Goal: Check status: Check status

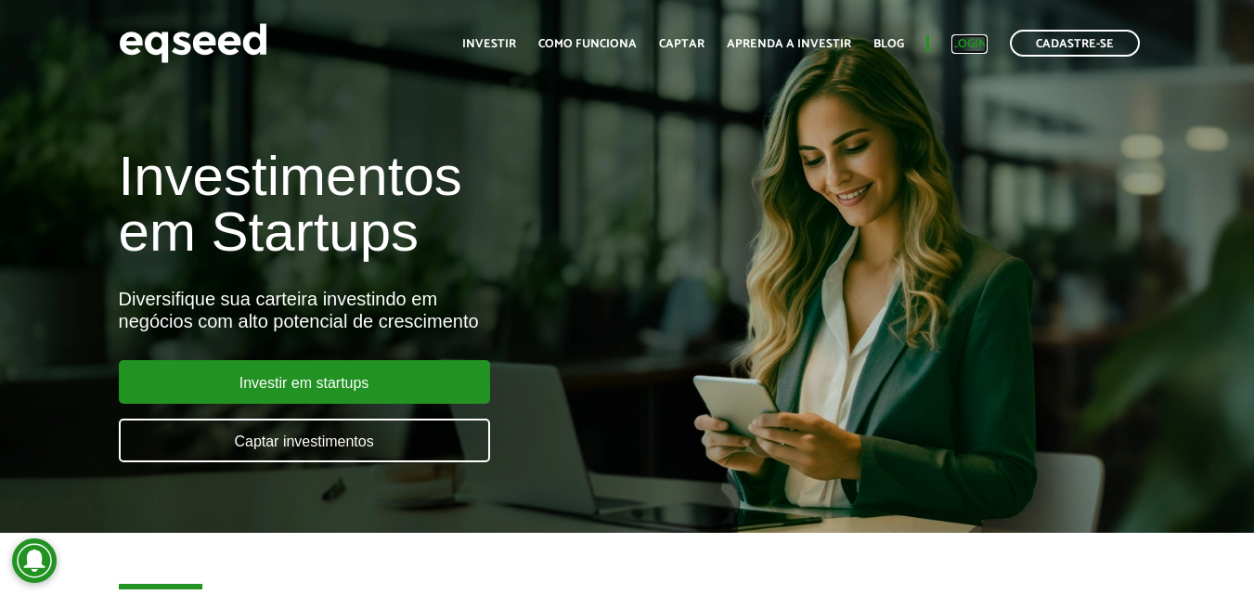
click at [981, 45] on link "Login" at bounding box center [969, 44] width 36 height 12
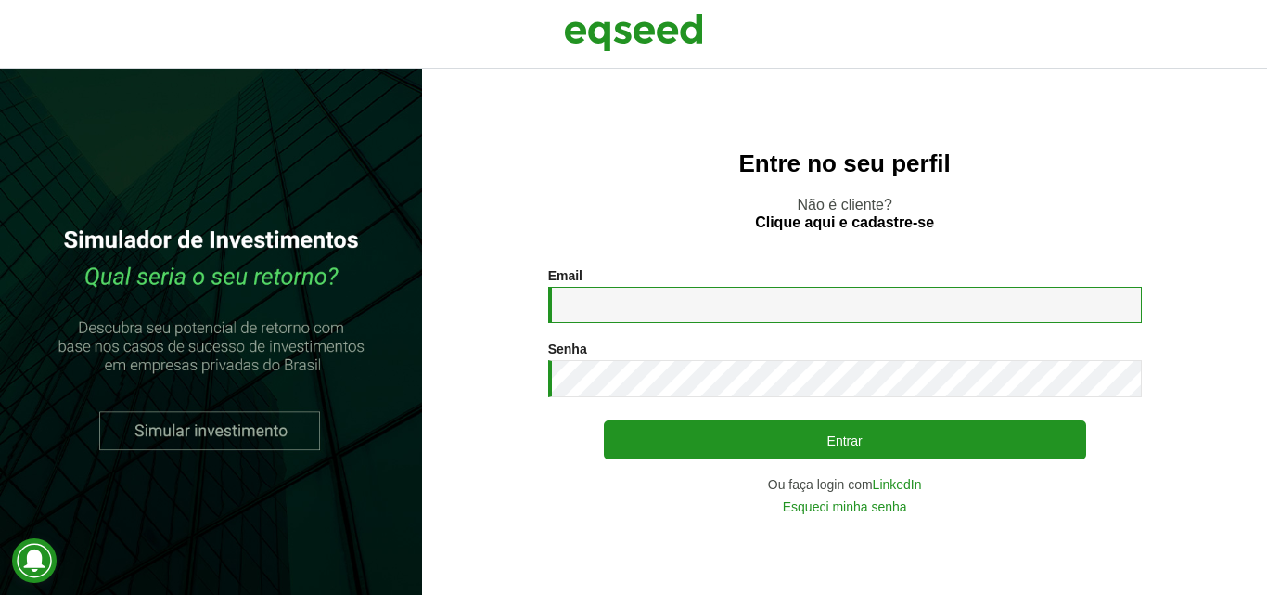
click at [637, 300] on input "Email *" at bounding box center [845, 305] width 594 height 36
type input "**********"
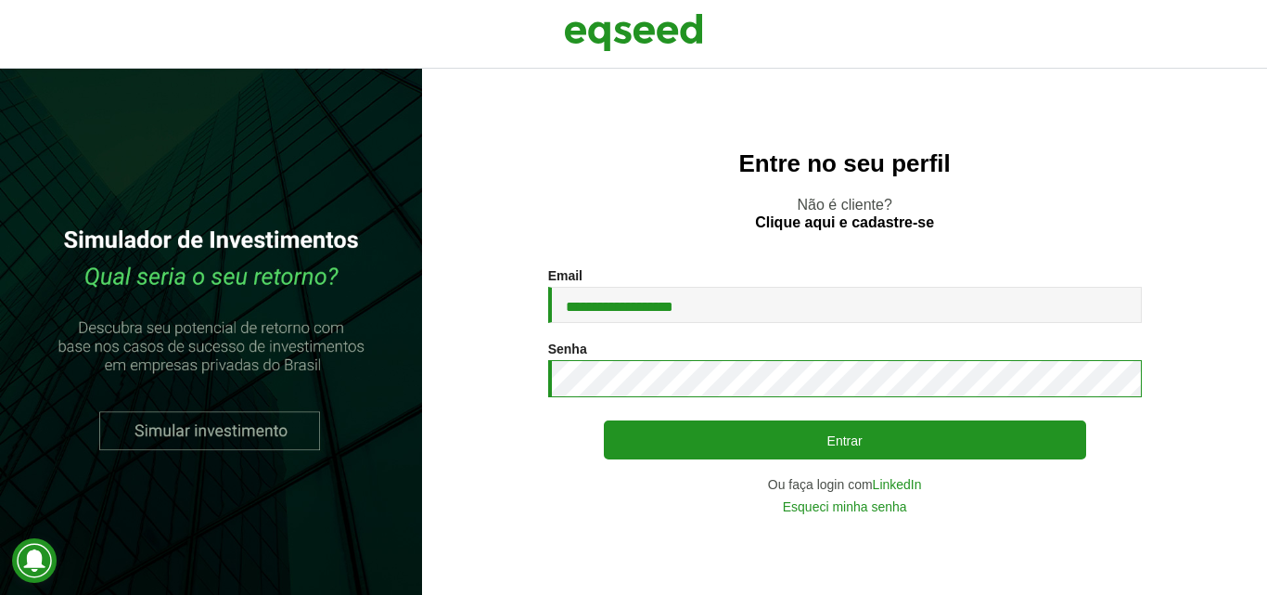
click at [604, 420] on button "Entrar" at bounding box center [845, 439] width 483 height 39
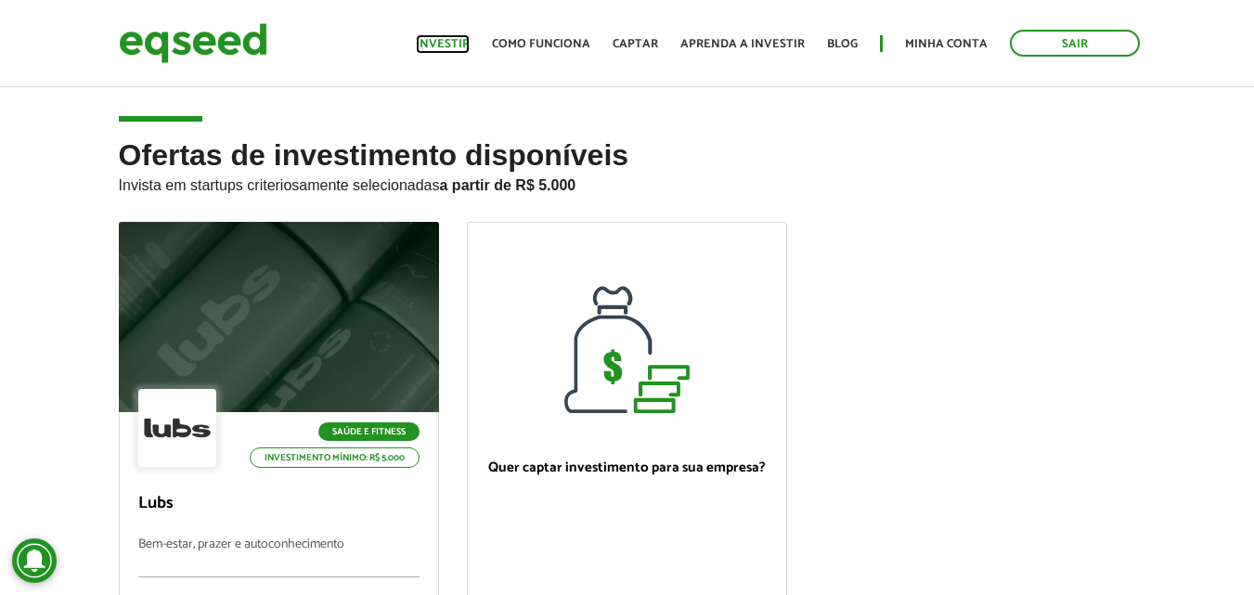
click at [445, 38] on link "Investir" at bounding box center [443, 44] width 54 height 12
click at [907, 45] on link "Minha conta" at bounding box center [946, 44] width 83 height 12
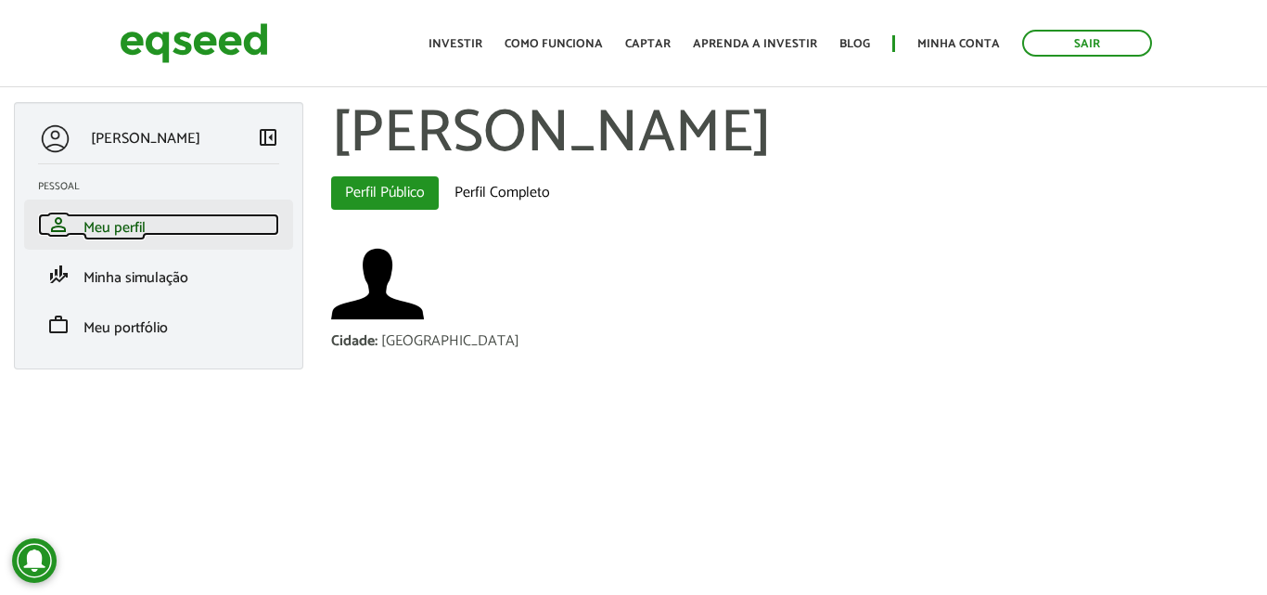
click at [143, 229] on span "Meu perfil" at bounding box center [115, 227] width 62 height 25
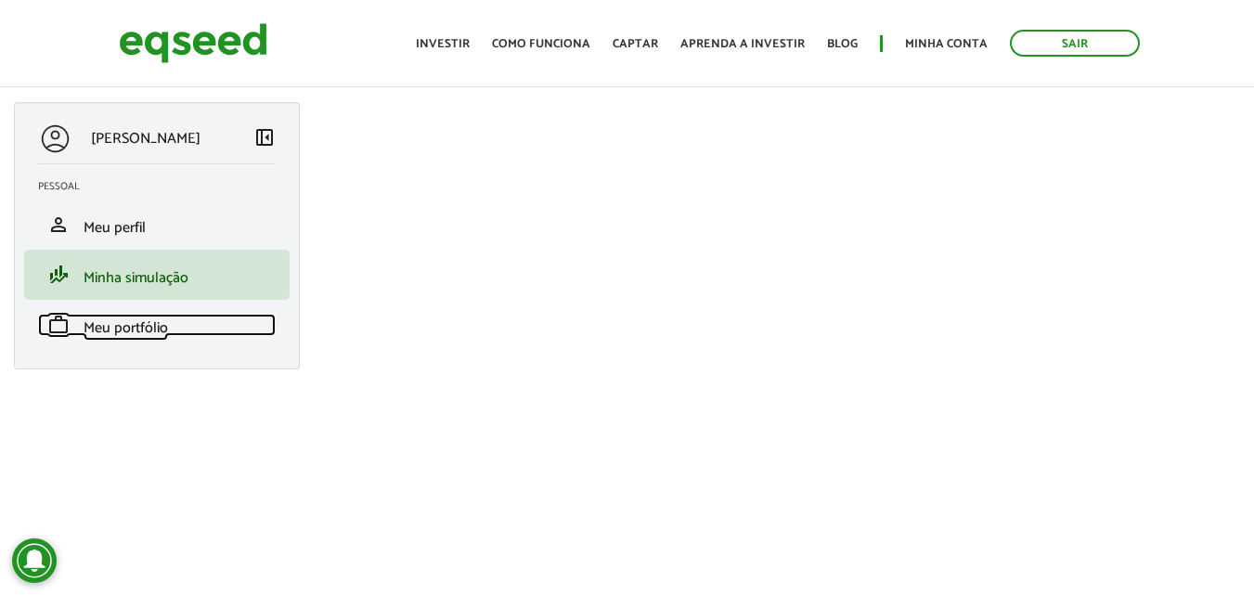
click at [148, 328] on span "Meu portfólio" at bounding box center [126, 327] width 84 height 25
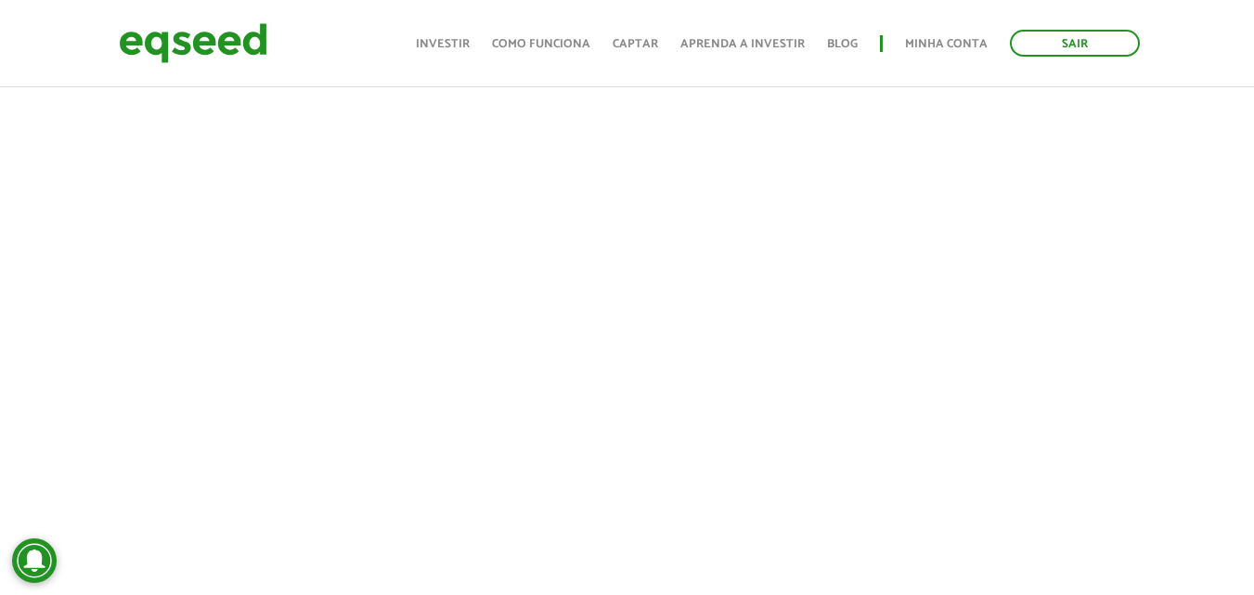
scroll to position [470, 0]
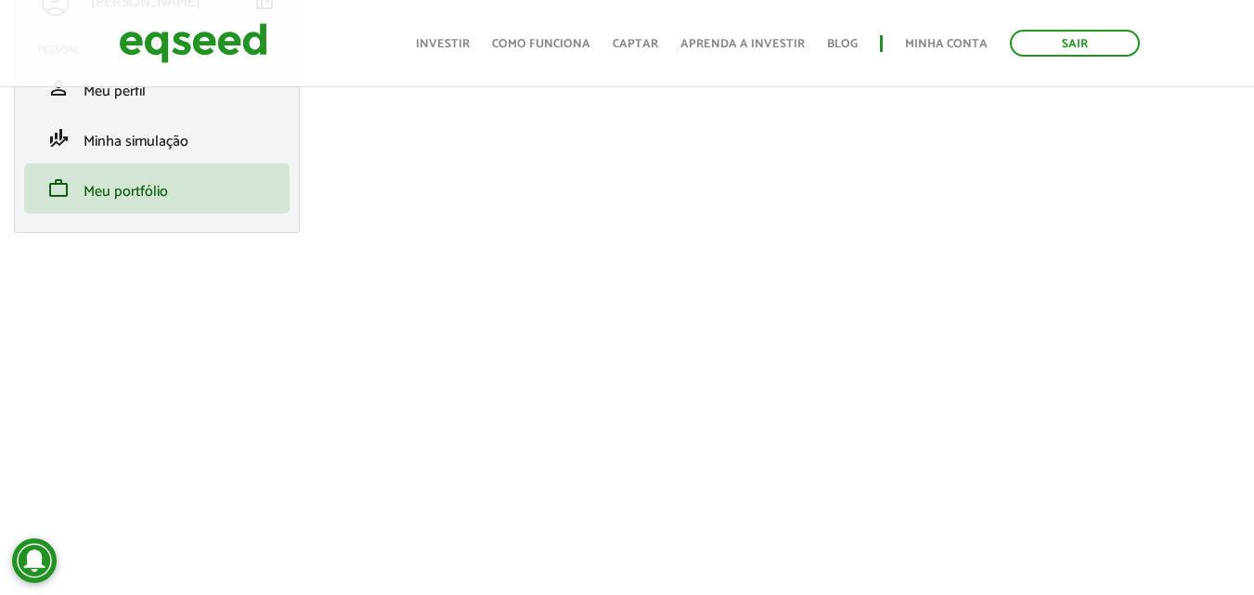
scroll to position [371, 0]
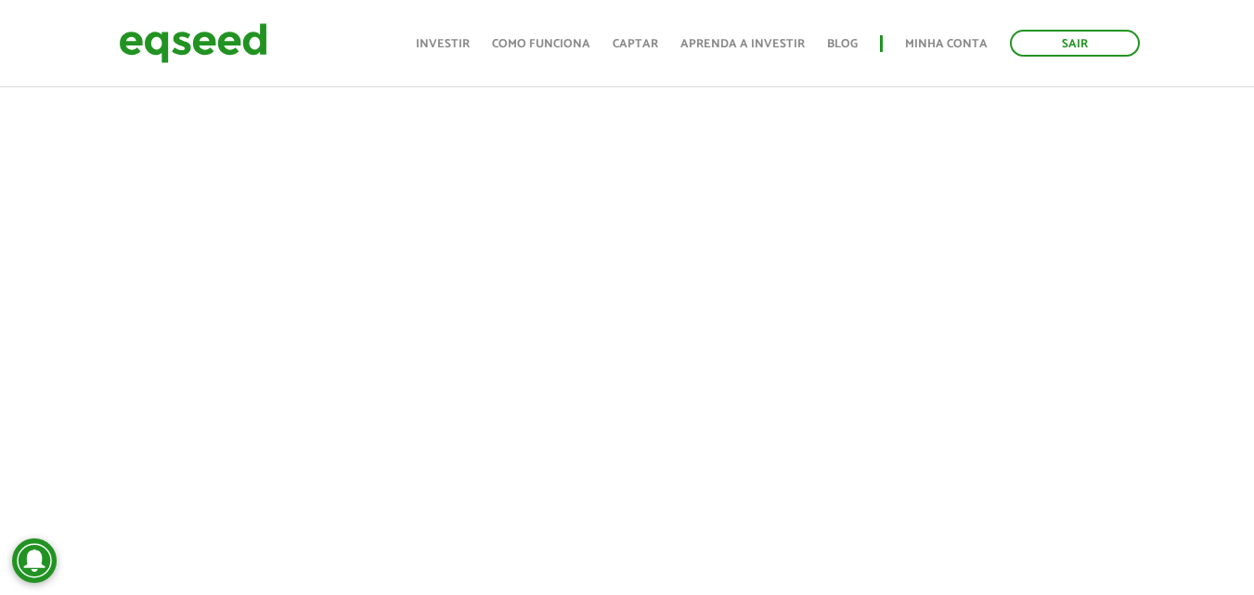
scroll to position [464, 0]
